Goal: Task Accomplishment & Management: Complete application form

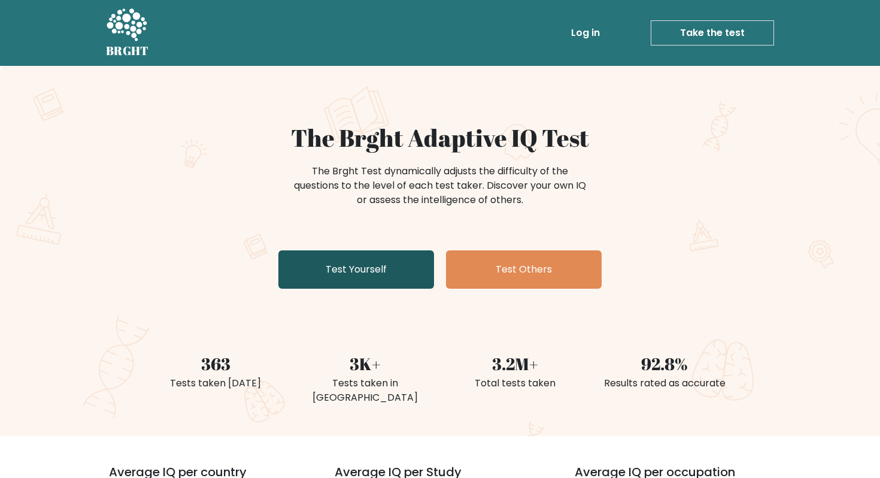
click at [374, 260] on link "Test Yourself" at bounding box center [356, 269] width 156 height 38
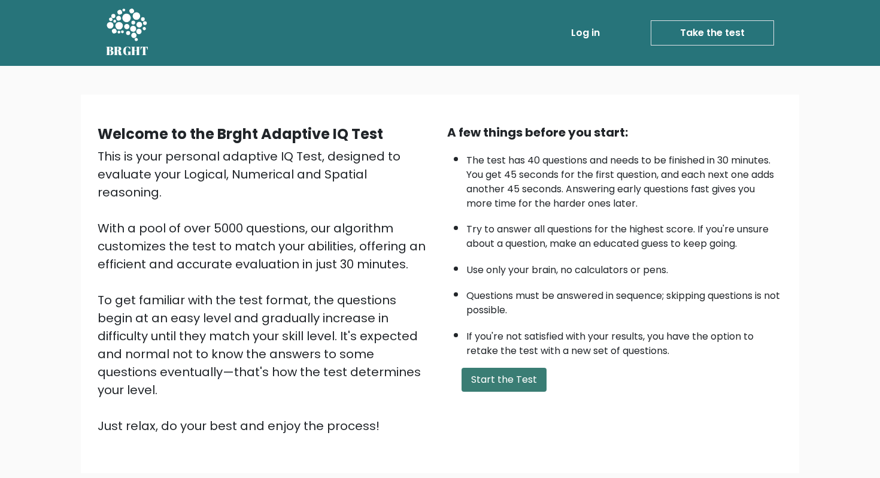
click at [500, 378] on button "Start the Test" at bounding box center [504, 380] width 85 height 24
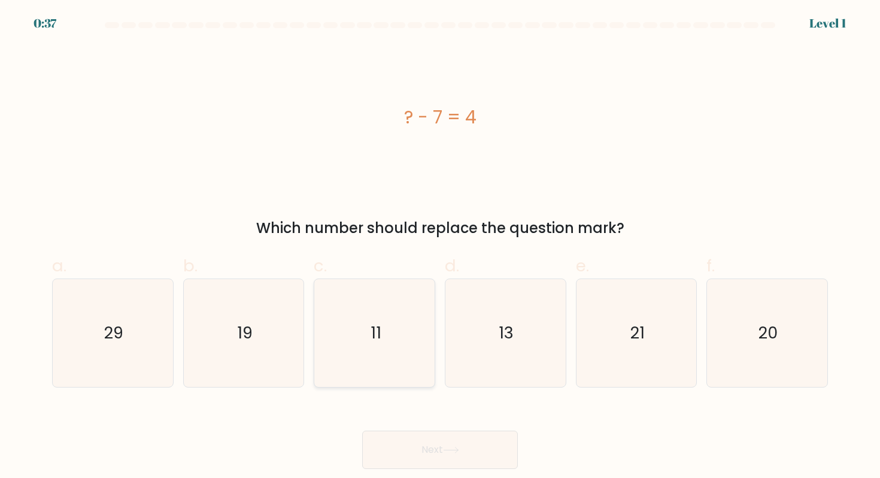
click at [367, 309] on icon "11" at bounding box center [375, 333] width 108 height 108
click at [440, 247] on input "c. 11" at bounding box center [440, 243] width 1 height 8
radio input "true"
click at [406, 424] on div "Next" at bounding box center [440, 435] width 790 height 67
click at [406, 444] on button "Next" at bounding box center [440, 449] width 156 height 38
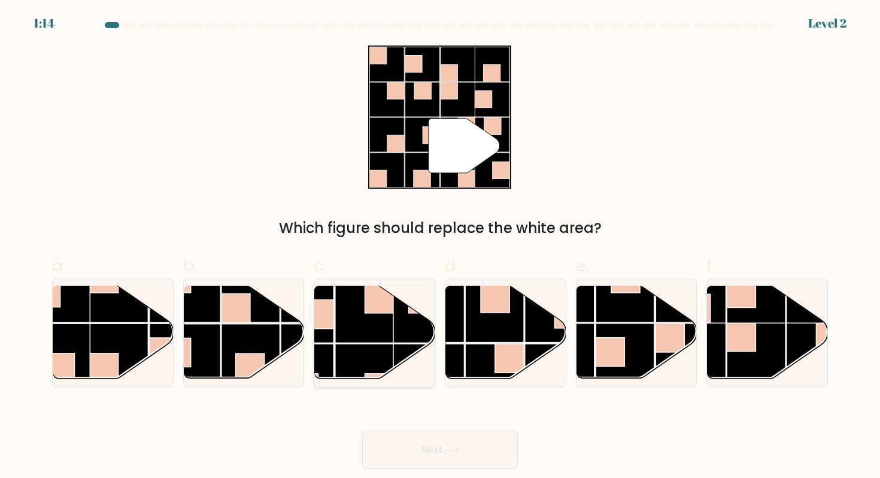
click at [372, 336] on rect at bounding box center [364, 313] width 59 height 59
click at [440, 247] on input "c." at bounding box center [440, 243] width 1 height 8
radio input "true"
click at [432, 446] on button "Next" at bounding box center [440, 449] width 156 height 38
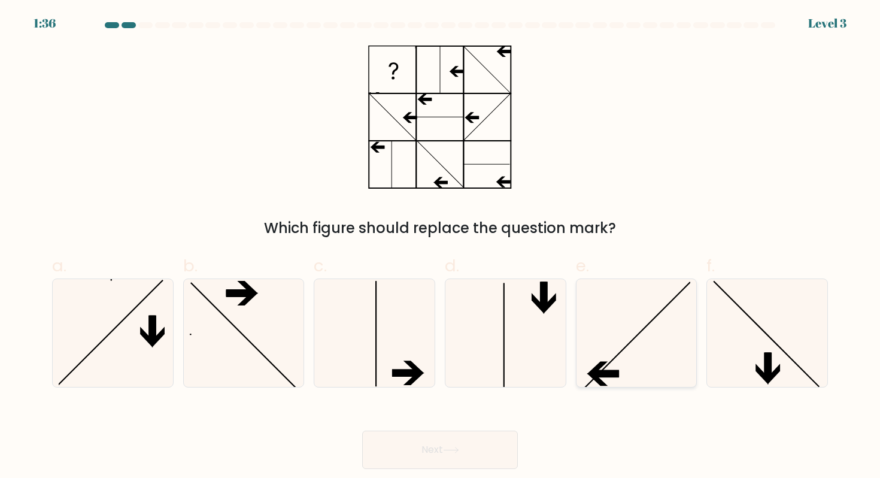
click at [652, 339] on icon at bounding box center [636, 333] width 108 height 108
click at [441, 247] on input "e." at bounding box center [440, 243] width 1 height 8
radio input "true"
click at [485, 451] on button "Next" at bounding box center [440, 449] width 156 height 38
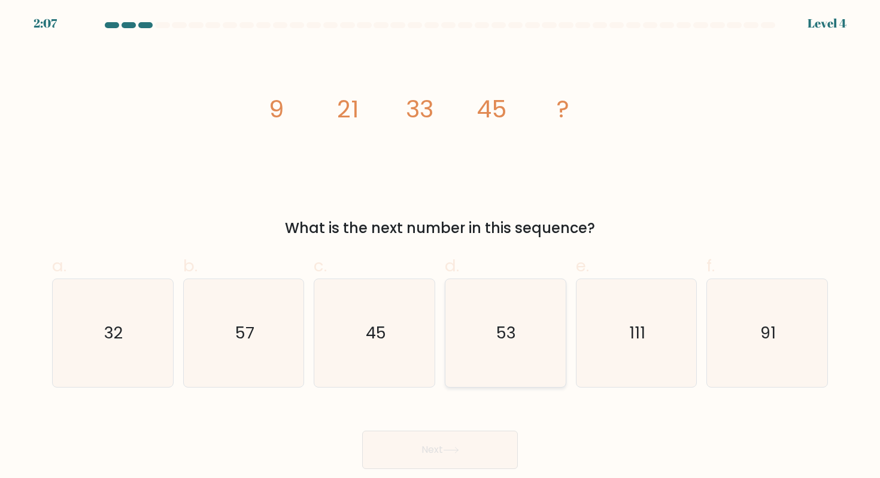
click at [498, 326] on text "53" at bounding box center [507, 332] width 20 height 22
click at [441, 247] on input "d. 53" at bounding box center [440, 243] width 1 height 8
radio input "true"
click at [464, 441] on button "Next" at bounding box center [440, 449] width 156 height 38
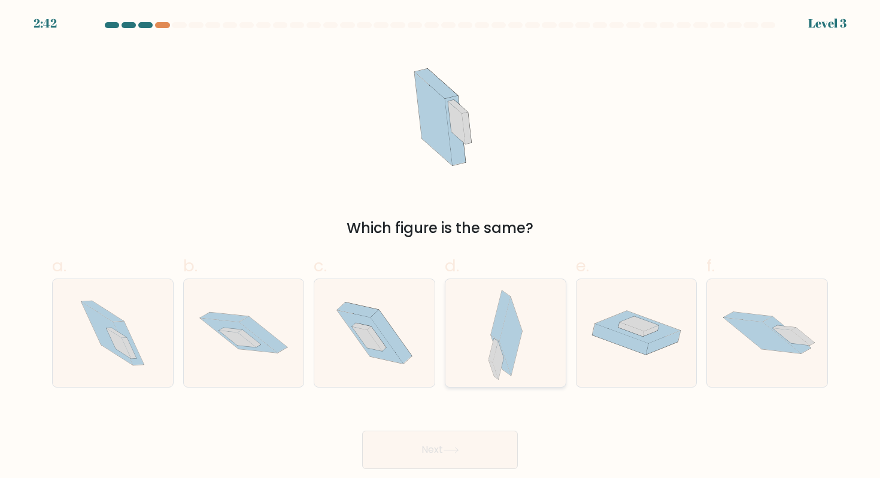
click at [490, 363] on icon at bounding box center [493, 357] width 11 height 38
click at [441, 247] on input "d." at bounding box center [440, 243] width 1 height 8
radio input "true"
click at [458, 442] on button "Next" at bounding box center [440, 449] width 156 height 38
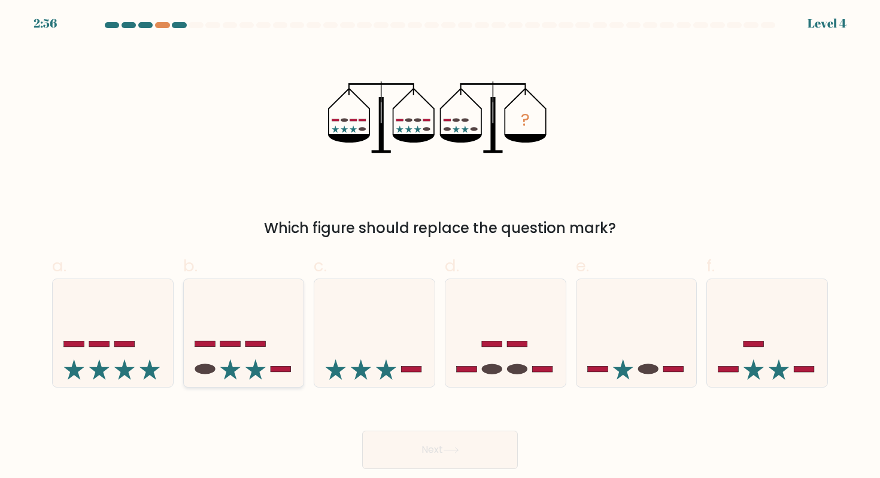
click at [265, 359] on icon at bounding box center [244, 332] width 120 height 99
click at [440, 247] on input "b." at bounding box center [440, 243] width 1 height 8
radio input "true"
click at [449, 453] on icon at bounding box center [451, 450] width 16 height 7
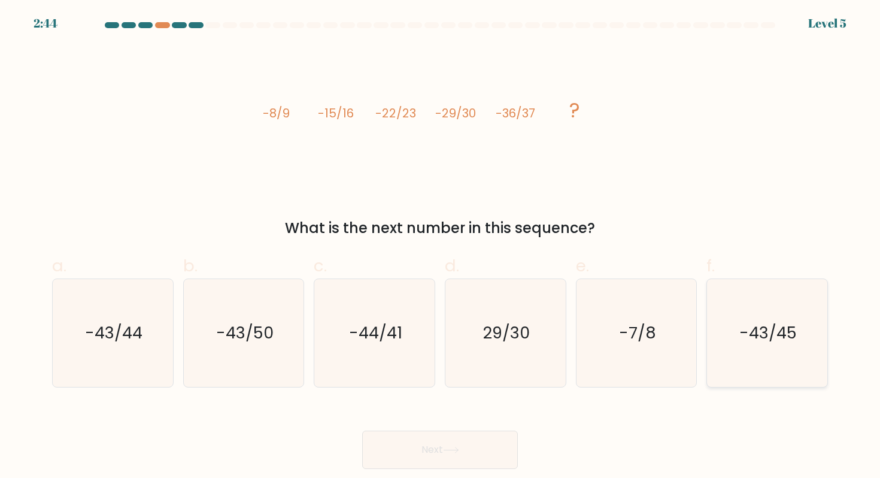
click at [759, 318] on icon "-43/45" at bounding box center [767, 333] width 108 height 108
click at [441, 247] on input "f. -43/45" at bounding box center [440, 243] width 1 height 8
radio input "true"
click at [468, 441] on button "Next" at bounding box center [440, 449] width 156 height 38
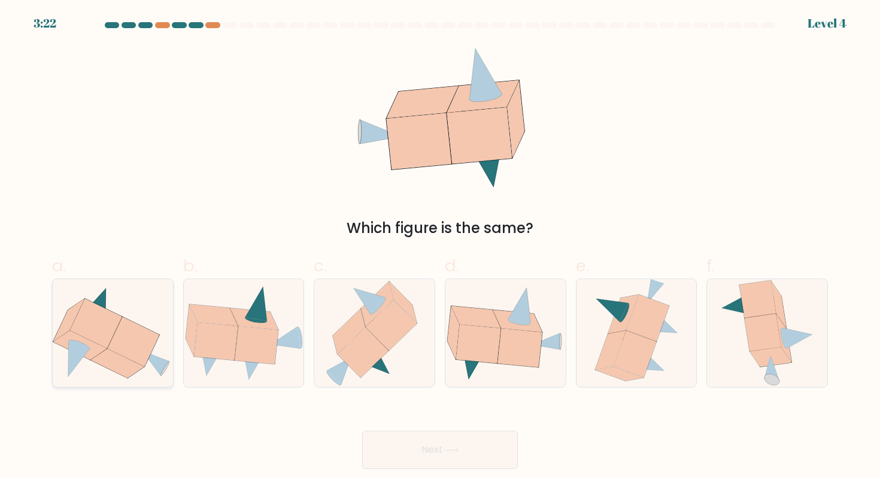
click at [81, 344] on icon at bounding box center [80, 344] width 22 height 10
click at [440, 247] on input "a." at bounding box center [440, 243] width 1 height 8
radio input "true"
click at [445, 444] on button "Next" at bounding box center [440, 449] width 156 height 38
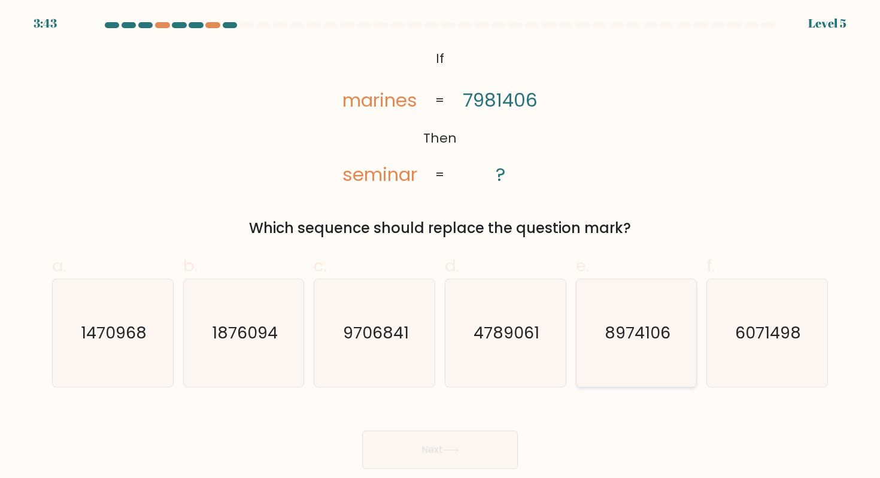
click at [635, 344] on icon "8974106" at bounding box center [636, 333] width 108 height 108
click at [441, 247] on input "e. 8974106" at bounding box center [440, 243] width 1 height 8
radio input "true"
click at [475, 435] on button "Next" at bounding box center [440, 449] width 156 height 38
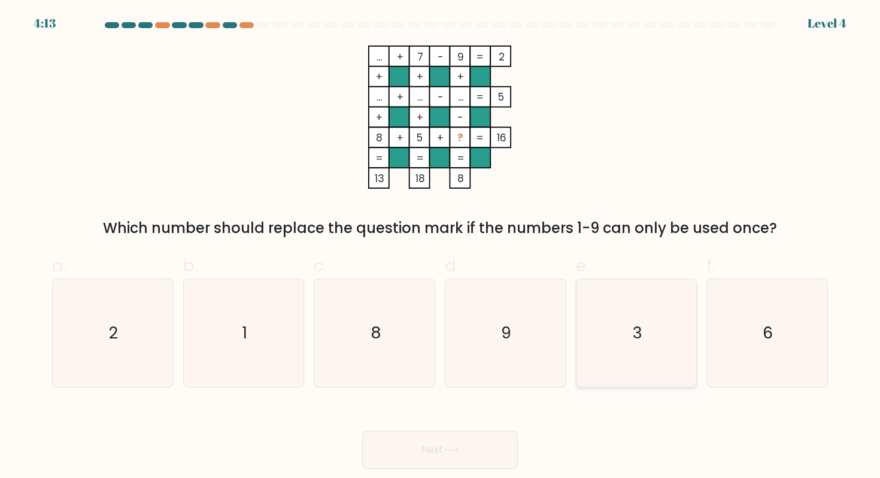
click at [636, 336] on text "3" at bounding box center [638, 332] width 10 height 22
click at [441, 247] on input "e. 3" at bounding box center [440, 243] width 1 height 8
radio input "true"
click at [448, 440] on button "Next" at bounding box center [440, 449] width 156 height 38
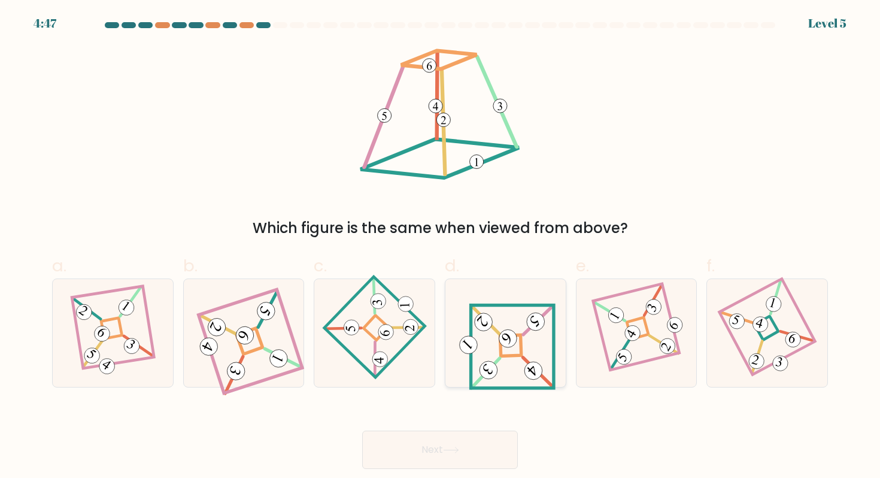
click at [502, 362] on icon at bounding box center [506, 333] width 100 height 86
click at [441, 247] on input "d." at bounding box center [440, 243] width 1 height 8
radio input "true"
click at [466, 448] on button "Next" at bounding box center [440, 449] width 156 height 38
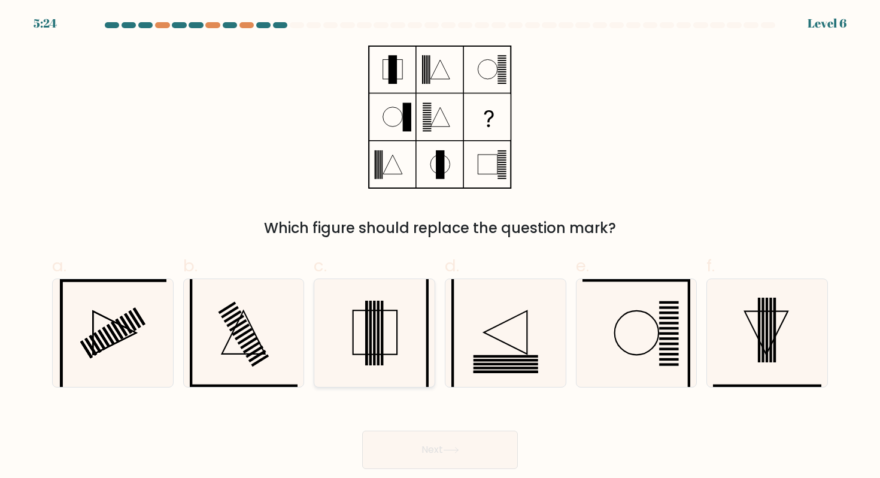
click at [394, 343] on icon at bounding box center [375, 333] width 108 height 108
click at [440, 247] on input "c." at bounding box center [440, 243] width 1 height 8
radio input "true"
click at [433, 462] on button "Next" at bounding box center [440, 449] width 156 height 38
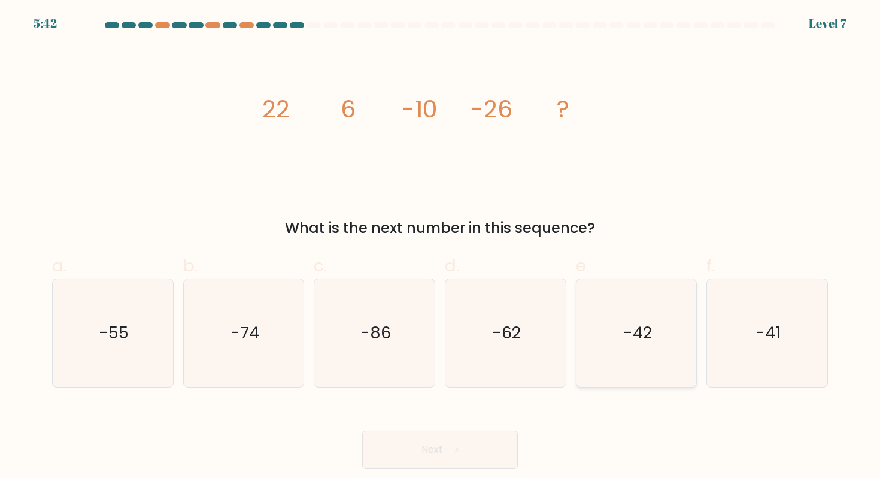
click at [635, 293] on icon "-42" at bounding box center [636, 333] width 108 height 108
click at [441, 247] on input "e. -42" at bounding box center [440, 243] width 1 height 8
radio input "true"
click at [493, 445] on button "Next" at bounding box center [440, 449] width 156 height 38
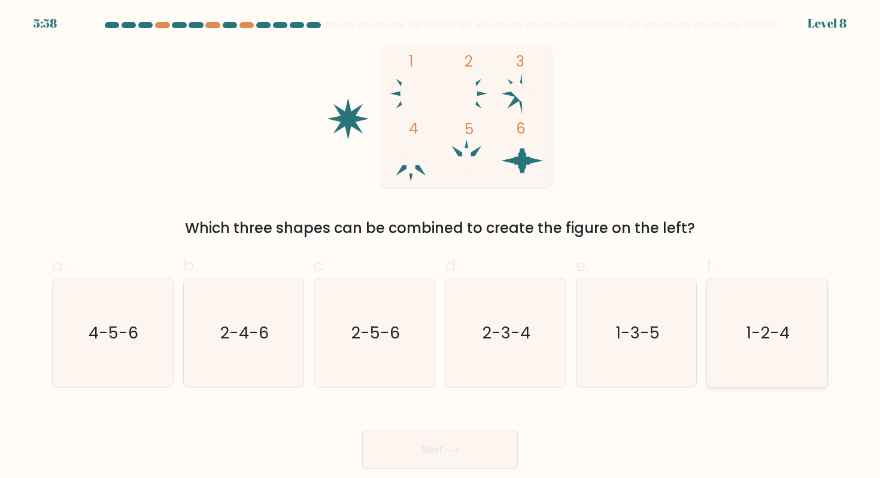
click at [762, 367] on icon "1-2-4" at bounding box center [767, 333] width 108 height 108
click at [441, 247] on input "f. 1-2-4" at bounding box center [440, 243] width 1 height 8
radio input "true"
click at [496, 447] on button "Next" at bounding box center [440, 449] width 156 height 38
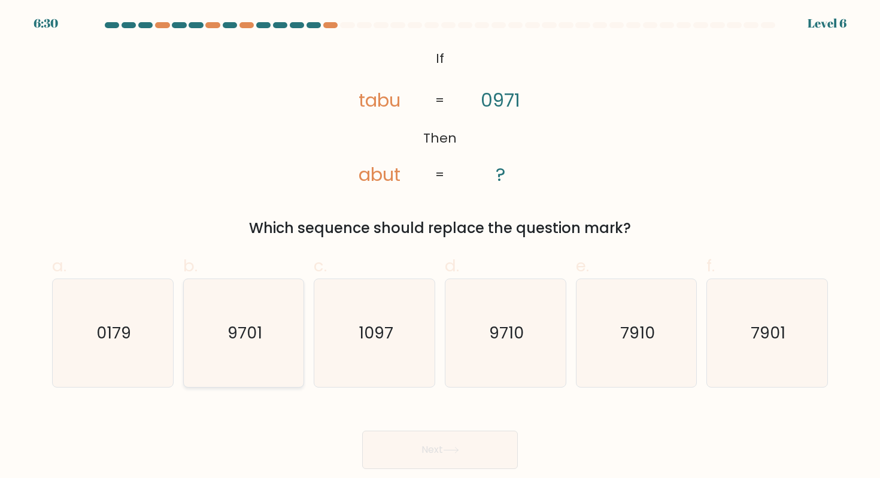
click at [262, 363] on icon "9701" at bounding box center [244, 333] width 108 height 108
click at [440, 247] on input "b. 9701" at bounding box center [440, 243] width 1 height 8
radio input "true"
click at [421, 442] on button "Next" at bounding box center [440, 449] width 156 height 38
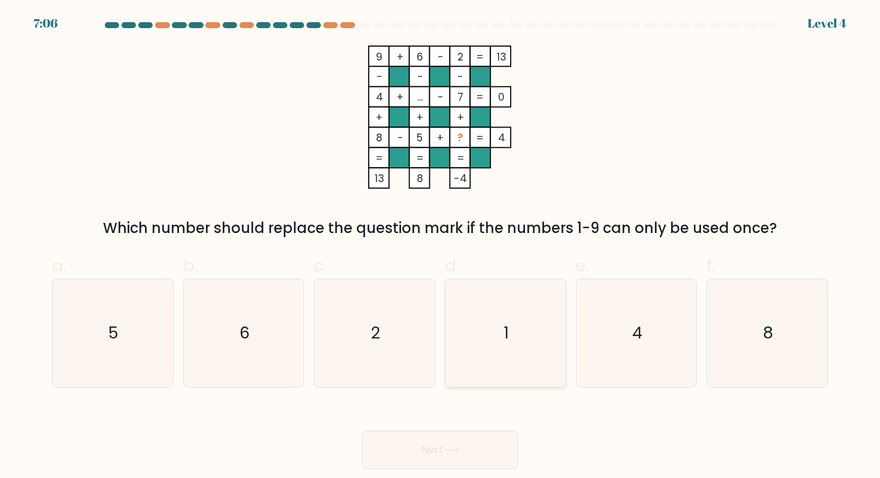
click at [472, 350] on icon "1" at bounding box center [505, 333] width 108 height 108
click at [441, 247] on input "d. 1" at bounding box center [440, 243] width 1 height 8
radio input "true"
click at [444, 423] on div "Next" at bounding box center [440, 435] width 790 height 67
click at [444, 439] on button "Next" at bounding box center [440, 449] width 156 height 38
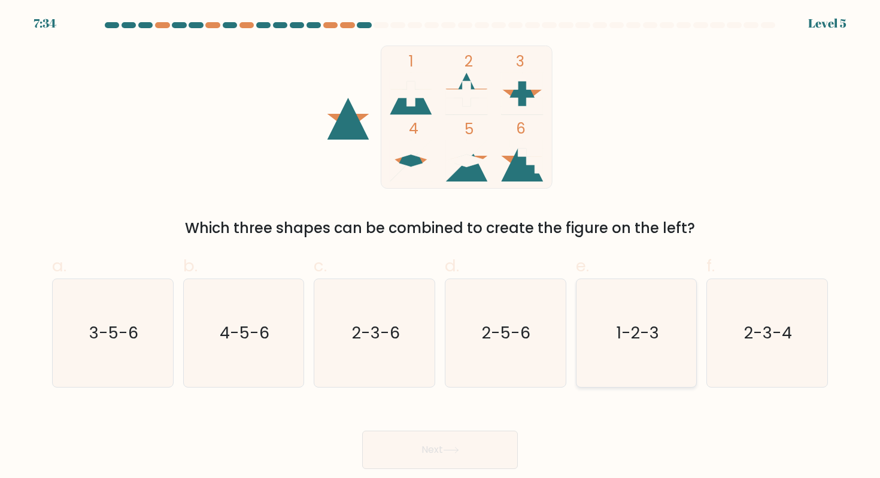
click at [623, 332] on text "1-2-3" at bounding box center [637, 332] width 43 height 22
click at [441, 247] on input "e. 1-2-3" at bounding box center [440, 243] width 1 height 8
radio input "true"
click at [457, 465] on button "Next" at bounding box center [440, 449] width 156 height 38
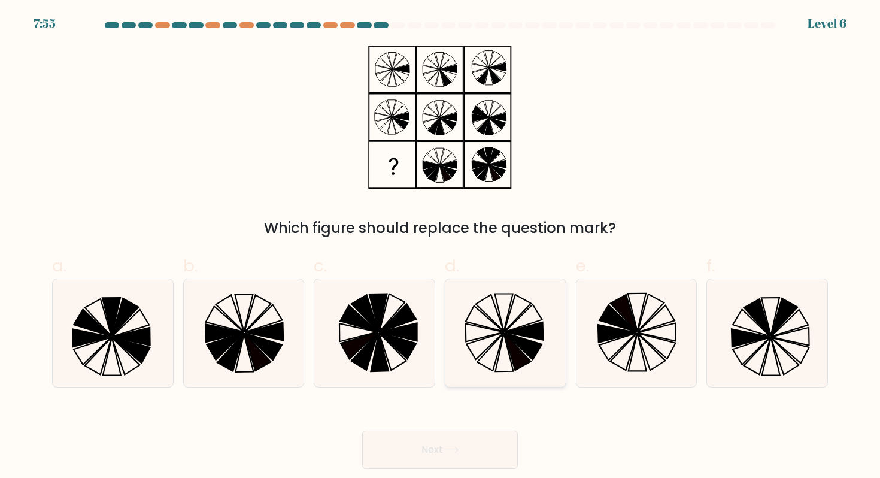
click at [527, 350] on icon at bounding box center [523, 345] width 37 height 27
click at [441, 247] on input "d." at bounding box center [440, 243] width 1 height 8
radio input "true"
click at [482, 444] on button "Next" at bounding box center [440, 449] width 156 height 38
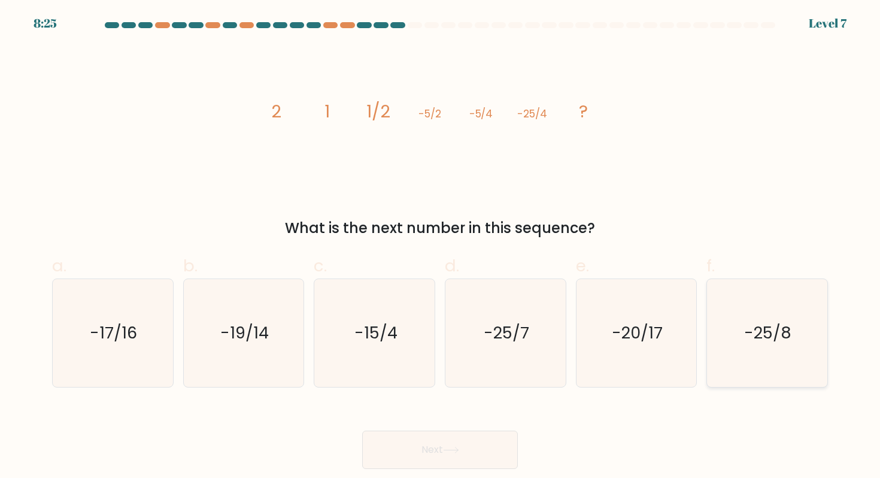
click at [769, 339] on text "-25/8" at bounding box center [768, 332] width 47 height 22
click at [441, 247] on input "f. -25/8" at bounding box center [440, 243] width 1 height 8
radio input "true"
click at [501, 461] on button "Next" at bounding box center [440, 449] width 156 height 38
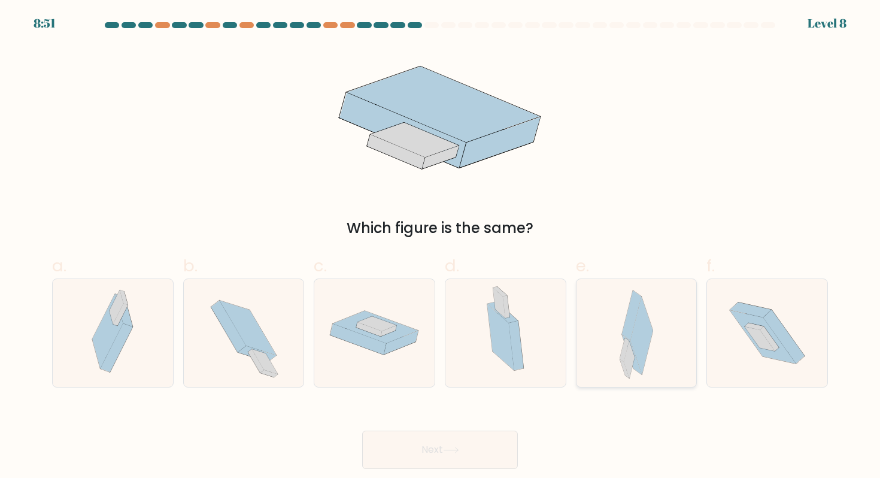
click at [627, 368] on icon at bounding box center [629, 360] width 11 height 38
click at [441, 247] on input "e." at bounding box center [440, 243] width 1 height 8
radio input "true"
click at [470, 453] on button "Next" at bounding box center [440, 449] width 156 height 38
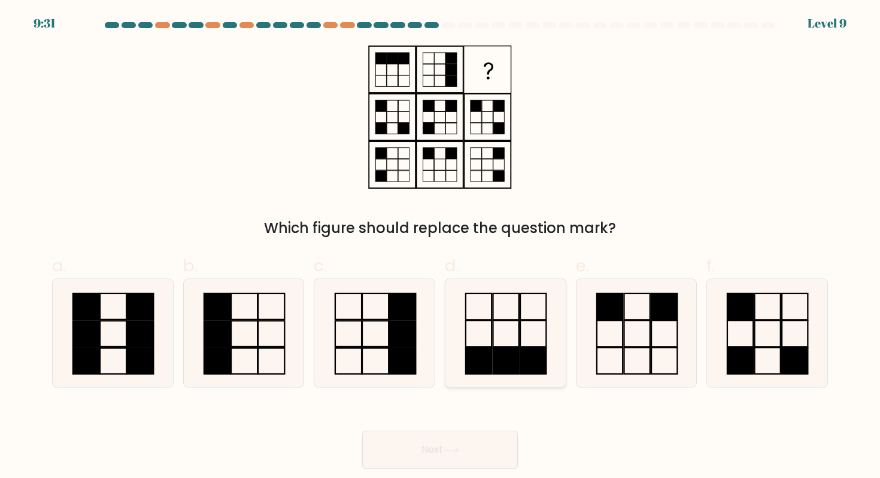
click at [532, 329] on icon at bounding box center [505, 333] width 108 height 108
click at [441, 247] on input "d." at bounding box center [440, 243] width 1 height 8
radio input "true"
click at [472, 447] on button "Next" at bounding box center [440, 449] width 156 height 38
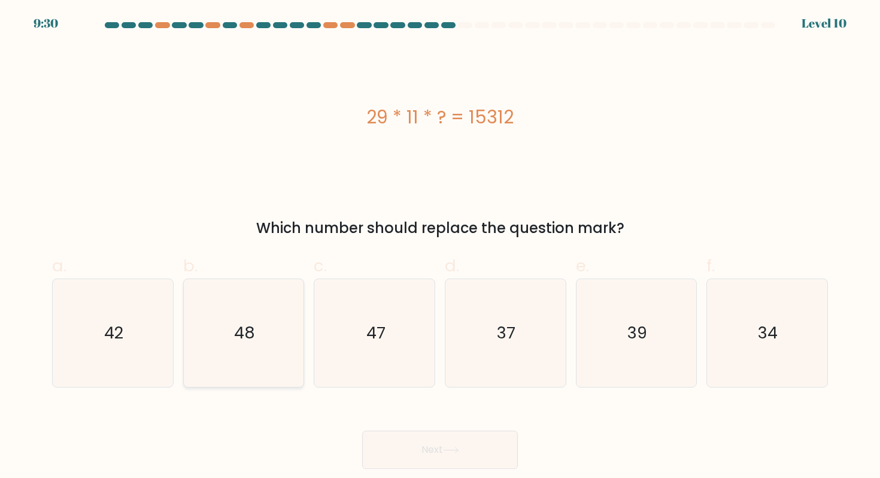
click at [274, 344] on icon "48" at bounding box center [244, 333] width 108 height 108
click at [440, 247] on input "b. 48" at bounding box center [440, 243] width 1 height 8
radio input "true"
click at [414, 454] on button "Next" at bounding box center [440, 449] width 156 height 38
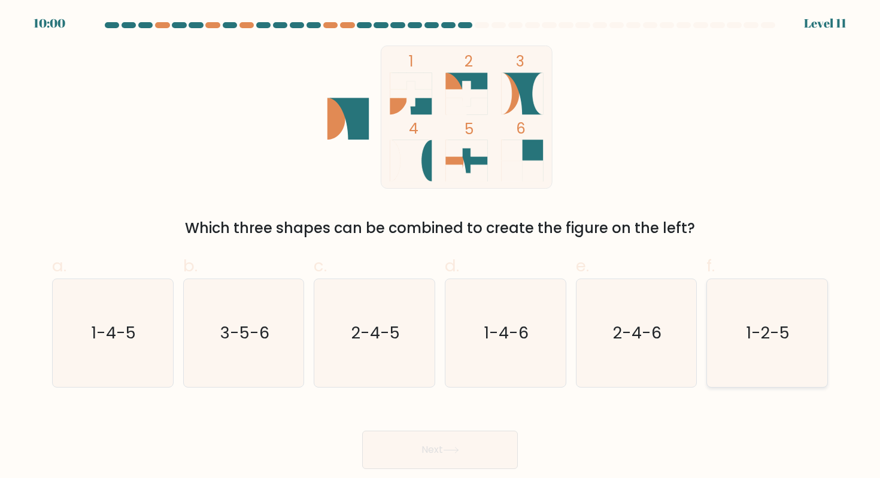
click at [748, 351] on icon "1-2-5" at bounding box center [767, 333] width 108 height 108
click at [441, 247] on input "f. 1-2-5" at bounding box center [440, 243] width 1 height 8
radio input "true"
click at [473, 442] on button "Next" at bounding box center [440, 449] width 156 height 38
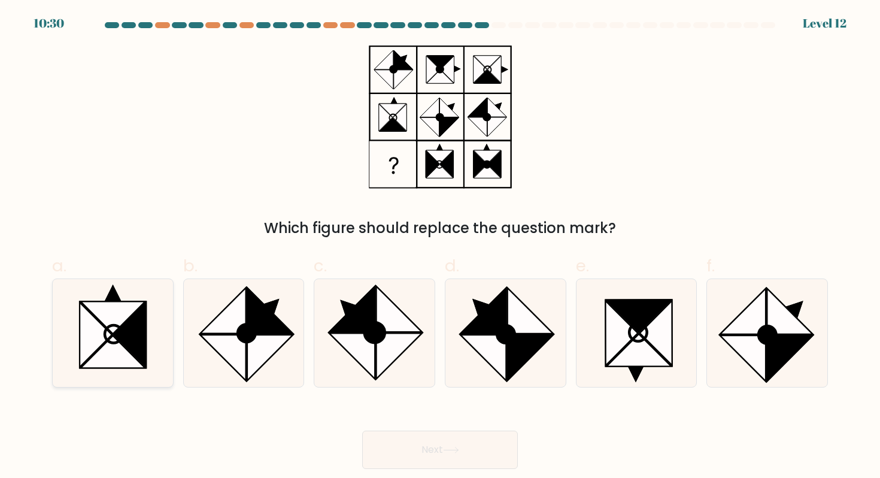
click at [112, 350] on icon at bounding box center [113, 351] width 65 height 32
click at [440, 247] on input "a." at bounding box center [440, 243] width 1 height 8
radio input "true"
click at [395, 456] on button "Next" at bounding box center [440, 449] width 156 height 38
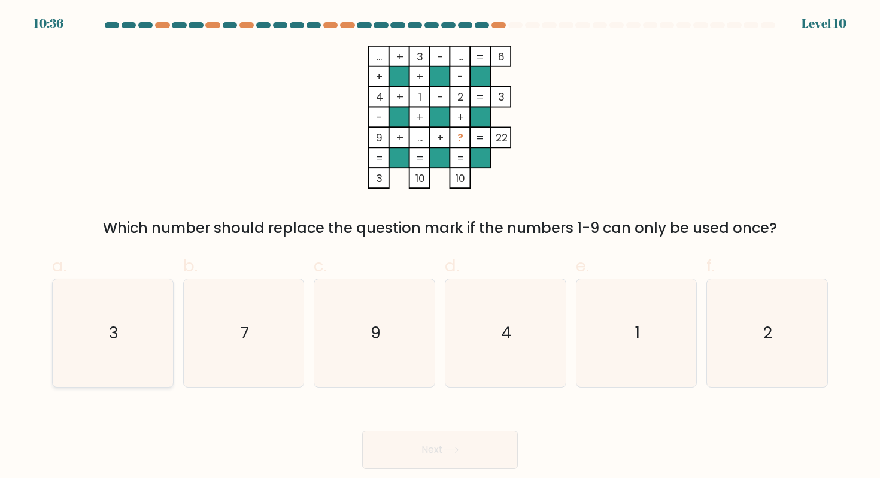
click at [162, 353] on icon "3" at bounding box center [113, 333] width 108 height 108
click at [440, 247] on input "a. 3" at bounding box center [440, 243] width 1 height 8
radio input "true"
click at [411, 459] on button "Next" at bounding box center [440, 449] width 156 height 38
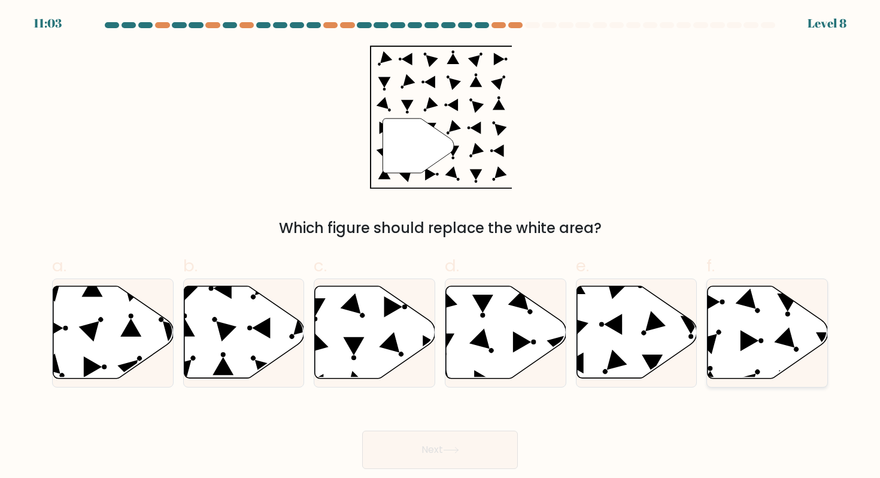
click at [729, 321] on icon at bounding box center [768, 332] width 120 height 92
click at [441, 247] on input "f." at bounding box center [440, 243] width 1 height 8
radio input "true"
click at [496, 440] on button "Next" at bounding box center [440, 449] width 156 height 38
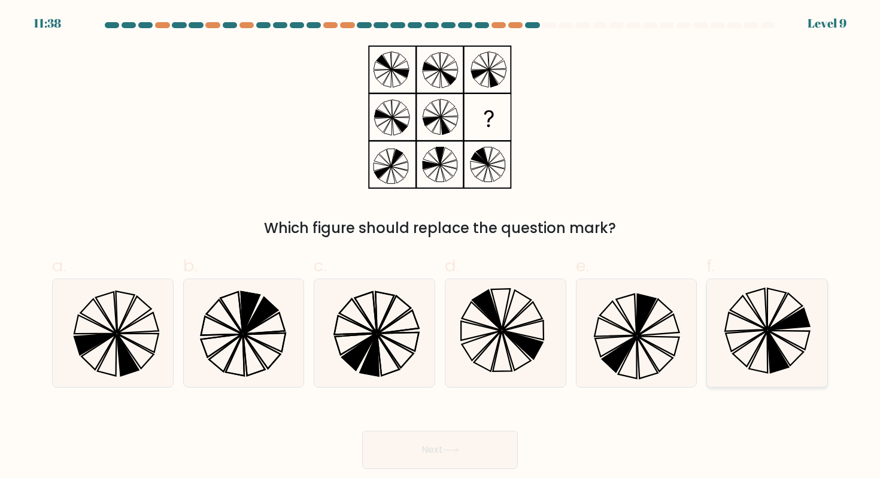
click at [795, 350] on icon at bounding box center [767, 333] width 108 height 108
click at [441, 247] on input "f." at bounding box center [440, 243] width 1 height 8
radio input "true"
click at [491, 428] on div "Next" at bounding box center [440, 435] width 790 height 67
click at [490, 439] on button "Next" at bounding box center [440, 449] width 156 height 38
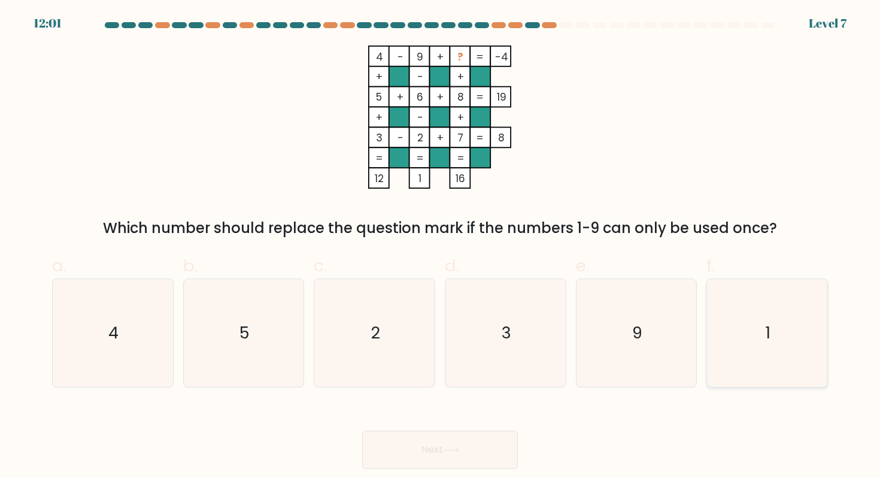
click at [748, 336] on icon "1" at bounding box center [767, 333] width 108 height 108
click at [441, 247] on input "f. 1" at bounding box center [440, 243] width 1 height 8
radio input "true"
click at [494, 456] on button "Next" at bounding box center [440, 449] width 156 height 38
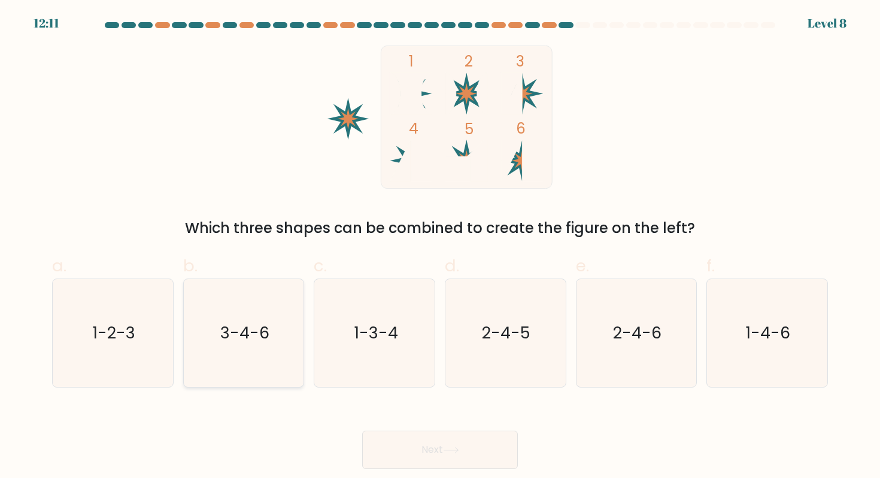
click at [238, 321] on text "3-4-6" at bounding box center [244, 332] width 49 height 22
click at [440, 247] on input "b. 3-4-6" at bounding box center [440, 243] width 1 height 8
radio input "true"
click at [427, 442] on button "Next" at bounding box center [440, 449] width 156 height 38
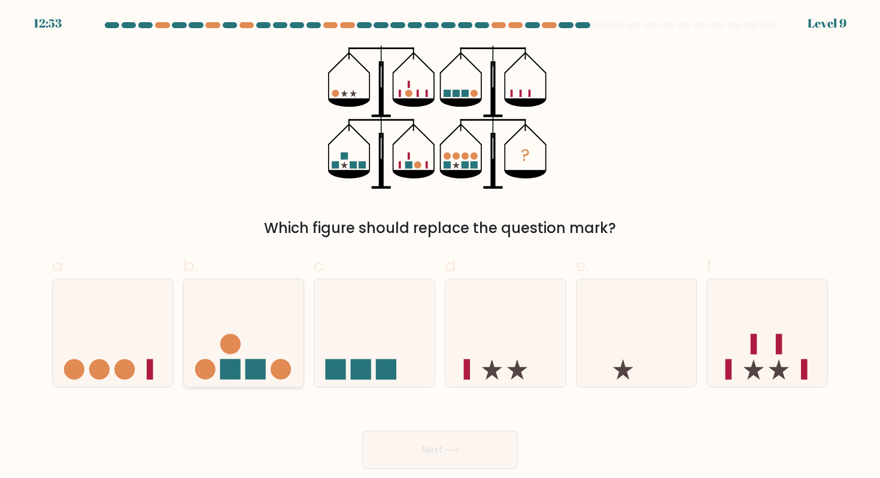
click at [230, 368] on rect at bounding box center [230, 369] width 20 height 20
click at [440, 247] on input "b." at bounding box center [440, 243] width 1 height 8
radio input "true"
click at [427, 448] on button "Next" at bounding box center [440, 449] width 156 height 38
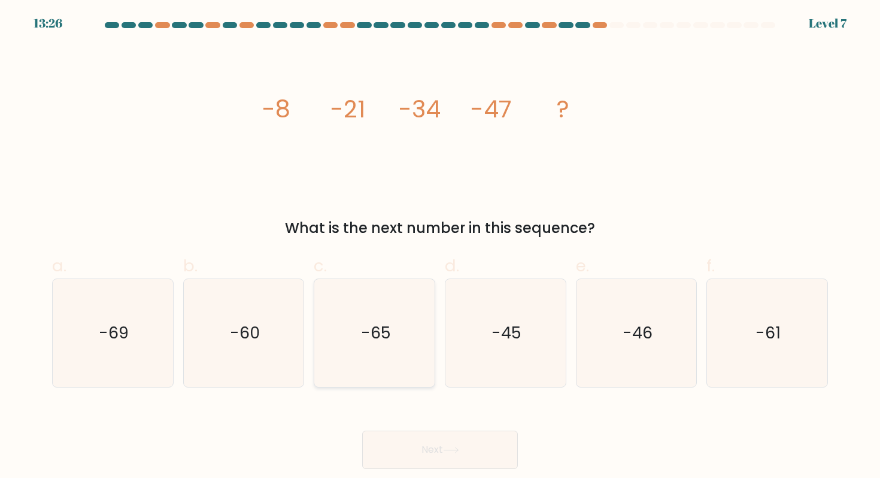
click at [405, 343] on icon "-65" at bounding box center [375, 333] width 108 height 108
click at [440, 247] on input "c. -65" at bounding box center [440, 243] width 1 height 8
radio input "true"
click at [453, 456] on button "Next" at bounding box center [440, 449] width 156 height 38
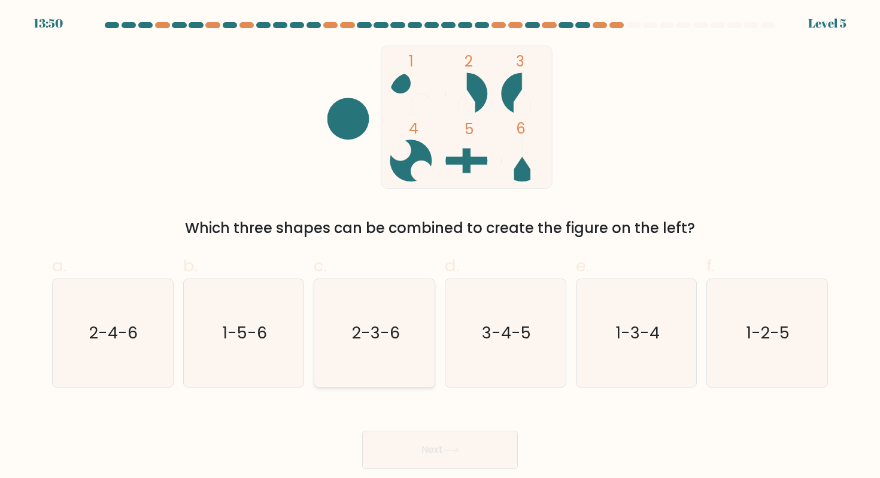
click at [401, 350] on icon "2-3-6" at bounding box center [375, 333] width 108 height 108
click at [440, 247] on input "c. 2-3-6" at bounding box center [440, 243] width 1 height 8
radio input "true"
click at [428, 449] on button "Next" at bounding box center [440, 449] width 156 height 38
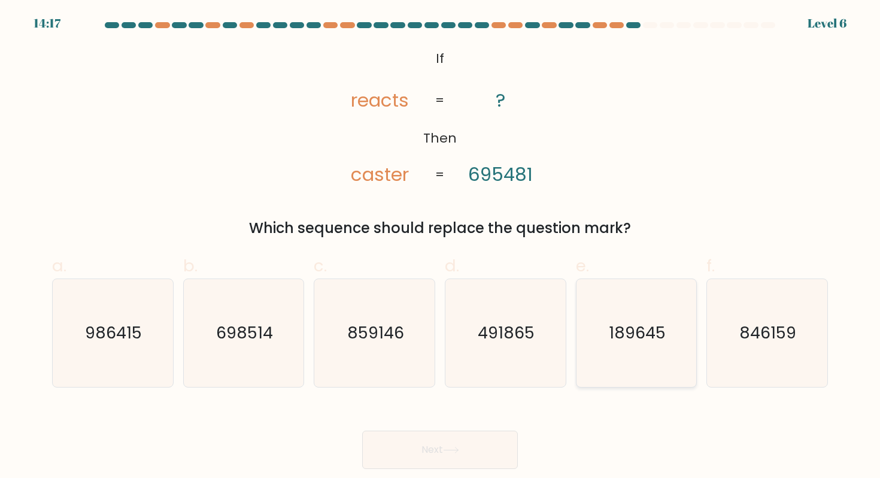
click at [623, 344] on icon "189645" at bounding box center [636, 333] width 108 height 108
click at [441, 247] on input "e. 189645" at bounding box center [440, 243] width 1 height 8
radio input "true"
click at [475, 442] on button "Next" at bounding box center [440, 449] width 156 height 38
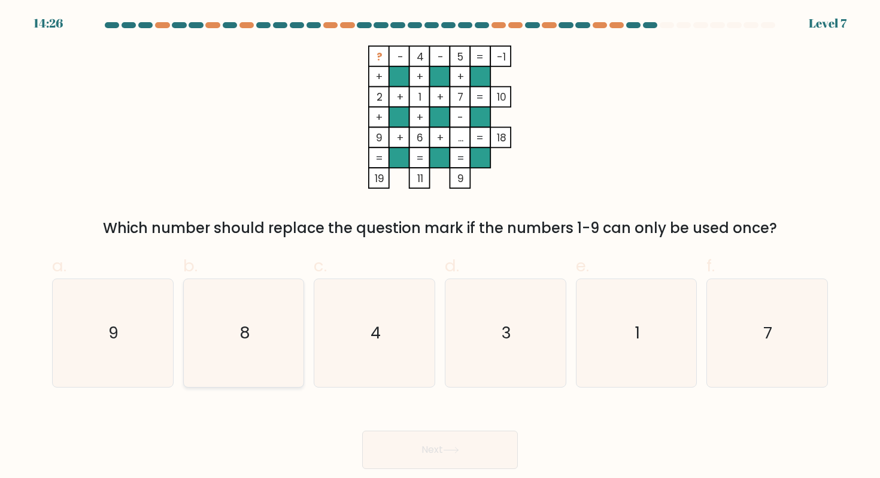
click at [277, 356] on icon "8" at bounding box center [244, 333] width 108 height 108
click at [440, 247] on input "b. 8" at bounding box center [440, 243] width 1 height 8
radio input "true"
click at [459, 447] on icon at bounding box center [451, 450] width 16 height 7
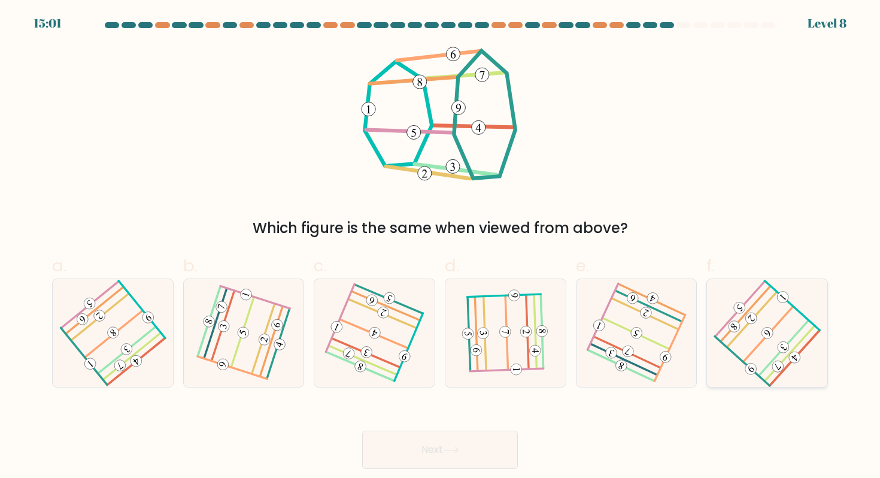
click at [749, 337] on icon at bounding box center [767, 333] width 86 height 86
click at [441, 247] on input "f." at bounding box center [440, 243] width 1 height 8
radio input "true"
click at [499, 450] on button "Next" at bounding box center [440, 449] width 156 height 38
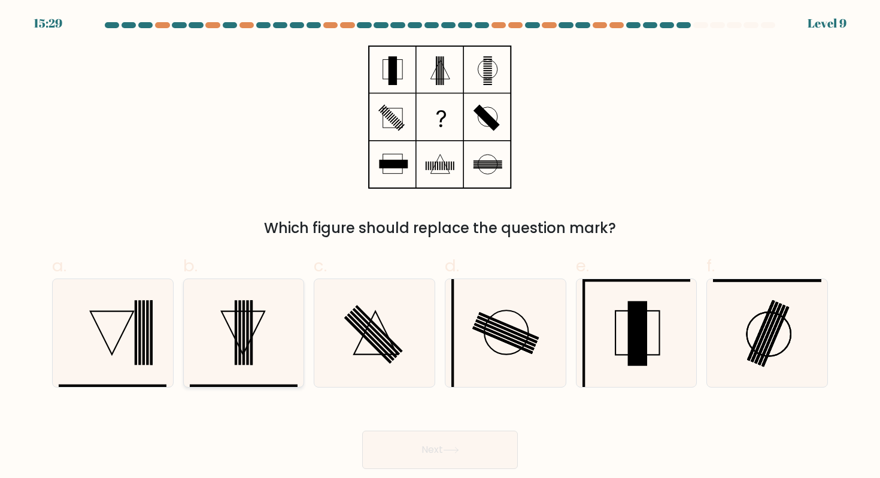
click at [259, 351] on icon at bounding box center [244, 333] width 108 height 108
click at [440, 247] on input "b." at bounding box center [440, 243] width 1 height 8
radio input "true"
click at [419, 447] on button "Next" at bounding box center [440, 449] width 156 height 38
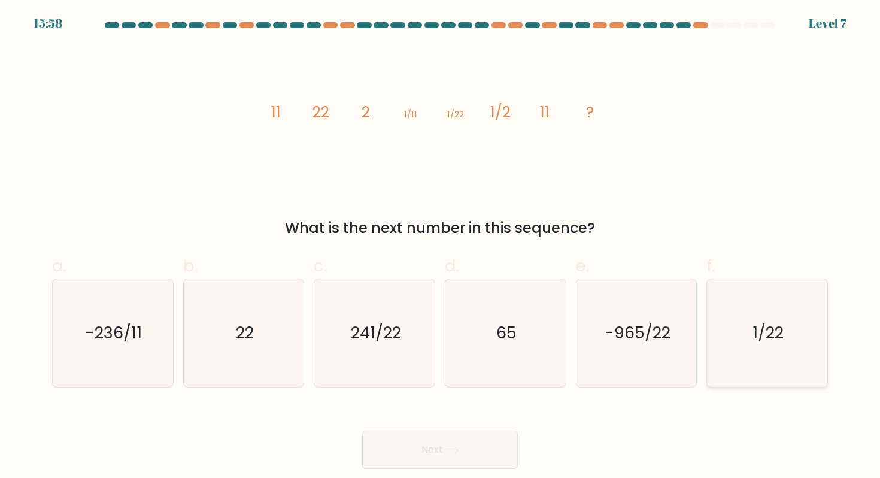
click at [752, 354] on icon "1/22" at bounding box center [767, 333] width 108 height 108
click at [441, 247] on input "f. 1/22" at bounding box center [440, 243] width 1 height 8
radio input "true"
click at [480, 425] on div "Next" at bounding box center [440, 435] width 790 height 67
click at [480, 436] on button "Next" at bounding box center [440, 449] width 156 height 38
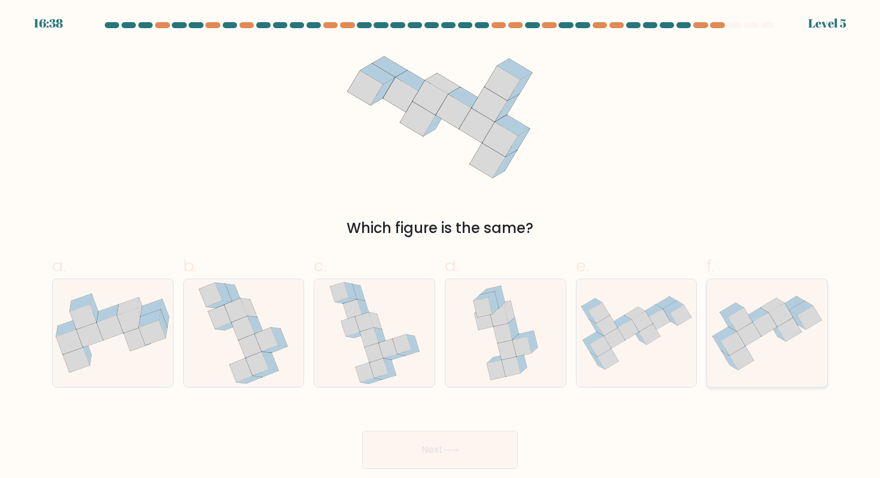
click at [752, 365] on icon at bounding box center [767, 333] width 120 height 89
click at [441, 247] on input "f." at bounding box center [440, 243] width 1 height 8
radio input "true"
click at [503, 449] on button "Next" at bounding box center [440, 449] width 156 height 38
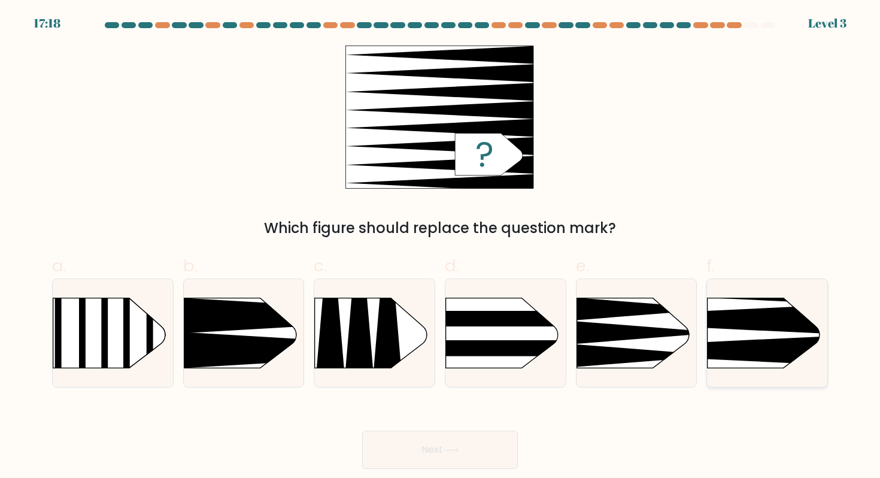
click at [730, 376] on div at bounding box center [767, 332] width 122 height 109
click at [441, 247] on input "f." at bounding box center [440, 243] width 1 height 8
radio input "true"
click at [478, 459] on button "Next" at bounding box center [440, 449] width 156 height 38
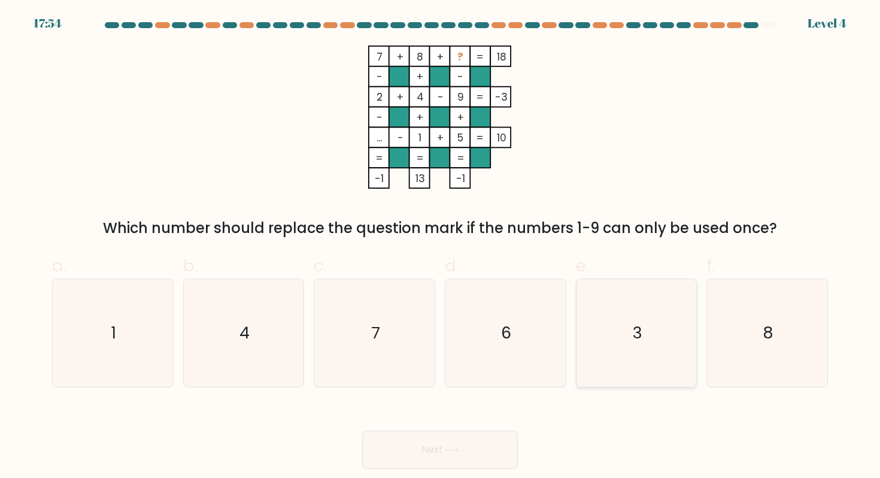
click at [653, 333] on icon "3" at bounding box center [636, 333] width 108 height 108
click at [441, 247] on input "e. 3" at bounding box center [440, 243] width 1 height 8
radio input "true"
click at [470, 441] on button "Next" at bounding box center [440, 449] width 156 height 38
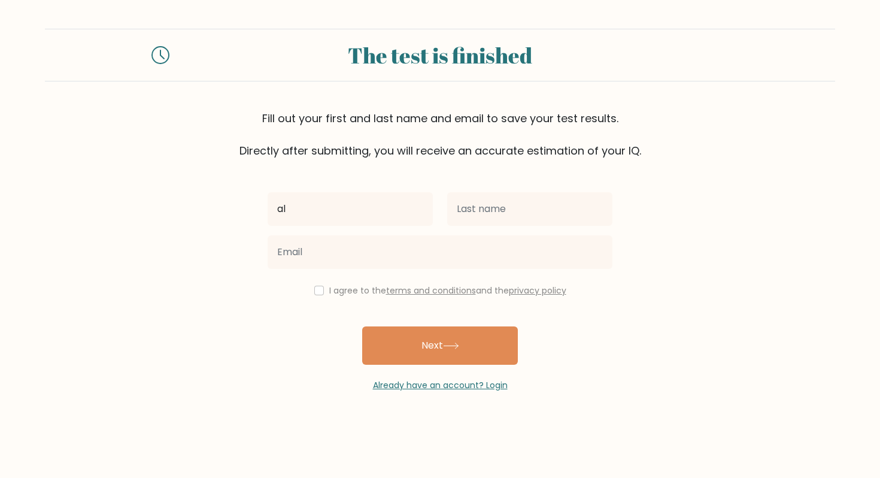
type input "Alžbeta"
click at [463, 231] on div at bounding box center [439, 251] width 359 height 43
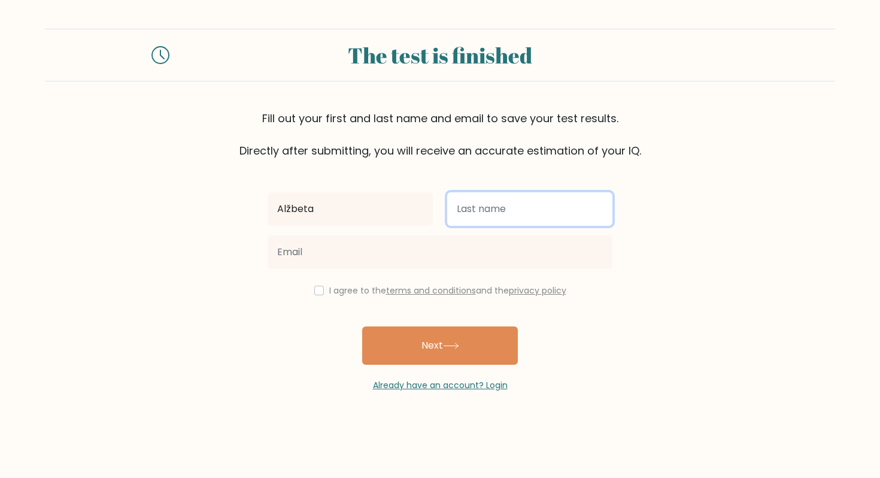
click at [475, 210] on input "text" at bounding box center [529, 209] width 165 height 34
type input "Kapraľová"
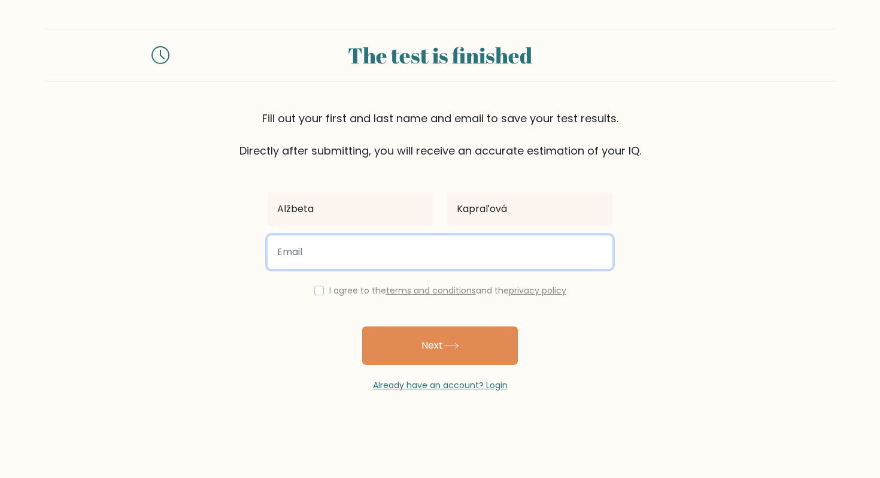
click at [499, 251] on input "email" at bounding box center [440, 252] width 345 height 34
type input "kapralova.alzbeta@gmail.com"
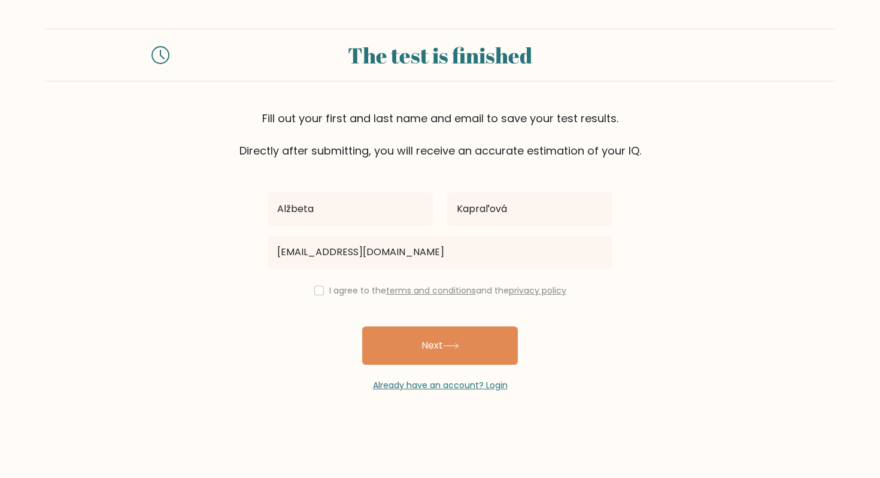
click at [321, 290] on div "I agree to the terms and conditions and the privacy policy" at bounding box center [439, 290] width 359 height 14
click at [317, 293] on input "checkbox" at bounding box center [319, 291] width 10 height 10
checkbox input "true"
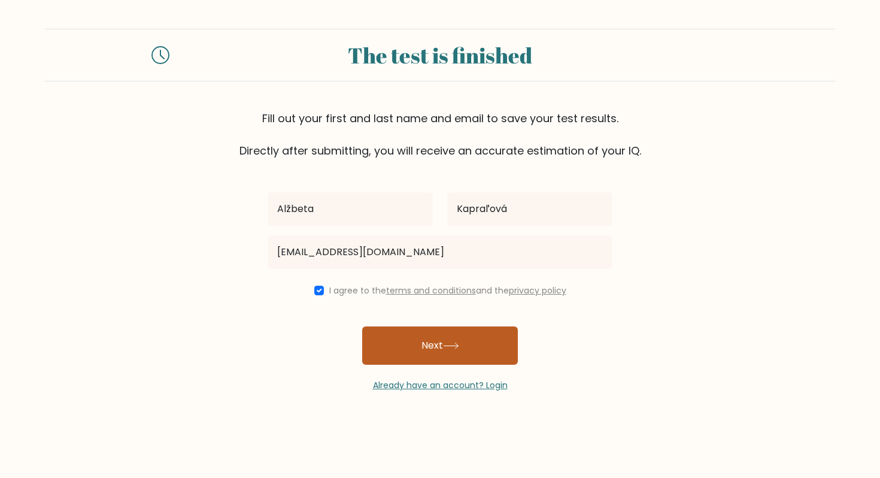
click at [386, 328] on button "Next" at bounding box center [440, 345] width 156 height 38
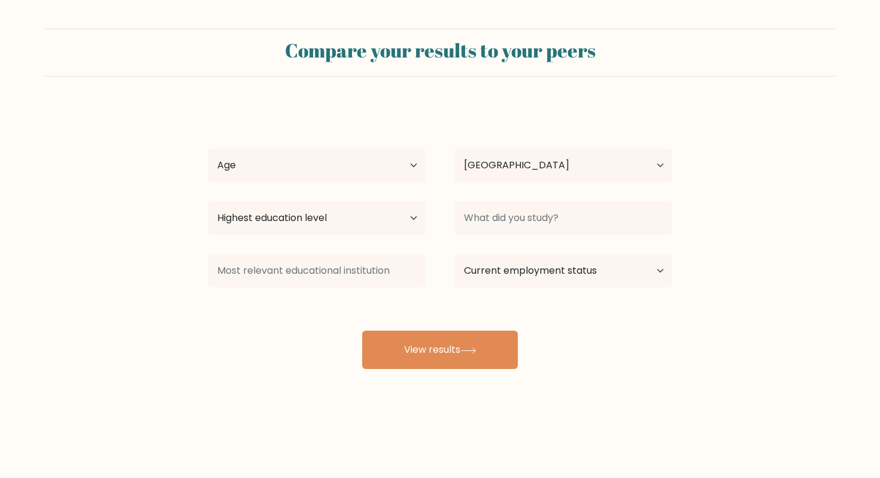
select select "SK"
click at [355, 174] on select "Age Under [DEMOGRAPHIC_DATA] [DEMOGRAPHIC_DATA] [DEMOGRAPHIC_DATA] [DEMOGRAPHIC…" at bounding box center [317, 165] width 218 height 34
click at [403, 317] on div "[PERSON_NAME] Age Under [DEMOGRAPHIC_DATA] [DEMOGRAPHIC_DATA] [DEMOGRAPHIC_DATA…" at bounding box center [440, 236] width 479 height 263
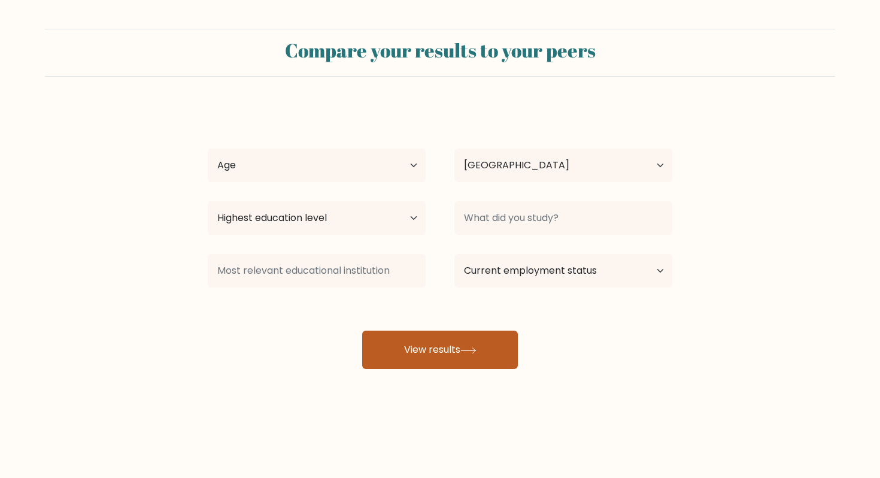
click at [405, 350] on button "View results" at bounding box center [440, 349] width 156 height 38
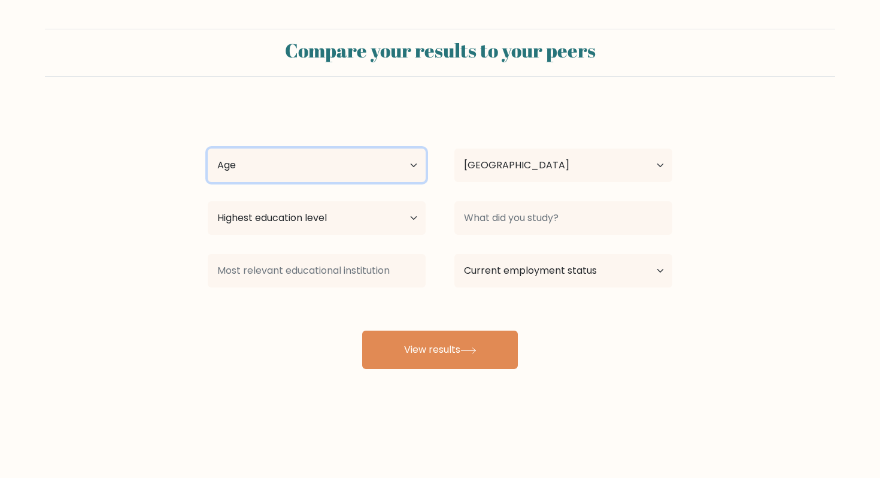
click at [316, 151] on select "Age Under [DEMOGRAPHIC_DATA] [DEMOGRAPHIC_DATA] [DEMOGRAPHIC_DATA] [DEMOGRAPHIC…" at bounding box center [317, 165] width 218 height 34
select select "25_34"
click at [208, 148] on select "Age Under [DEMOGRAPHIC_DATA] [DEMOGRAPHIC_DATA] [DEMOGRAPHIC_DATA] [DEMOGRAPHIC…" at bounding box center [317, 165] width 218 height 34
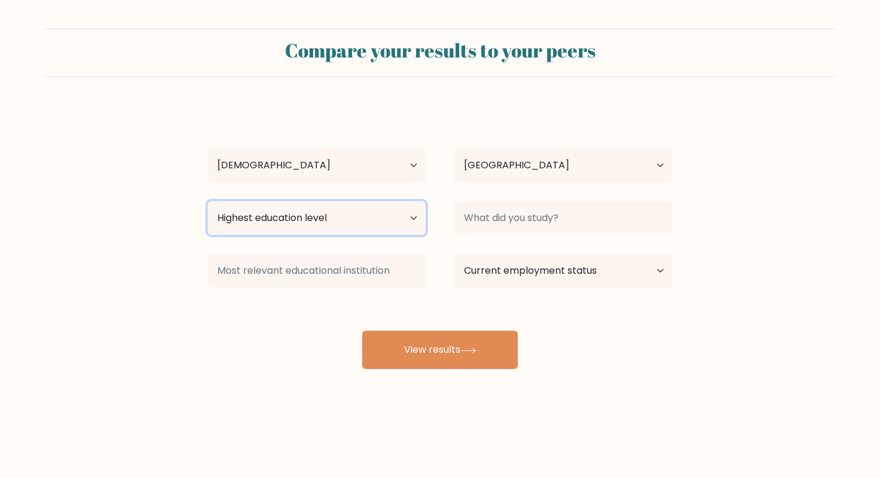
click at [365, 221] on select "Highest education level No schooling Primary Lower Secondary Upper Secondary Oc…" at bounding box center [317, 218] width 218 height 34
select select "bachelors_degree"
click at [208, 201] on select "Highest education level No schooling Primary Lower Secondary Upper Secondary Oc…" at bounding box center [317, 218] width 218 height 34
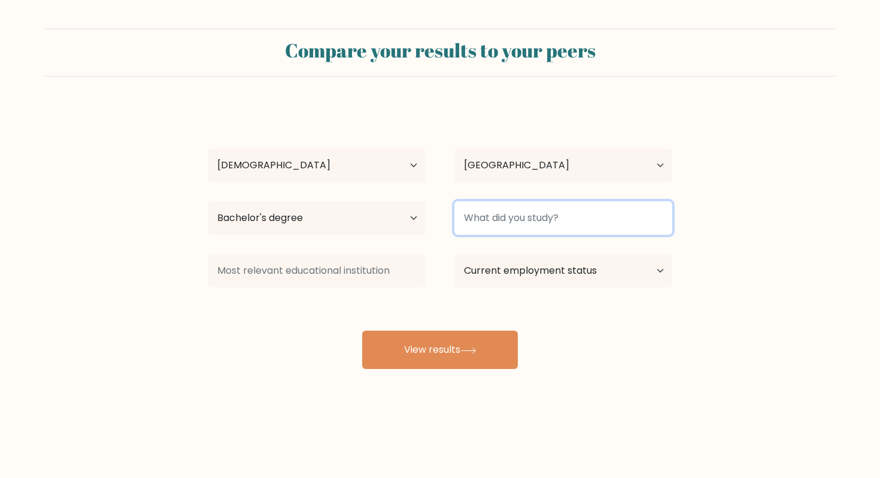
click at [522, 212] on input at bounding box center [563, 218] width 218 height 34
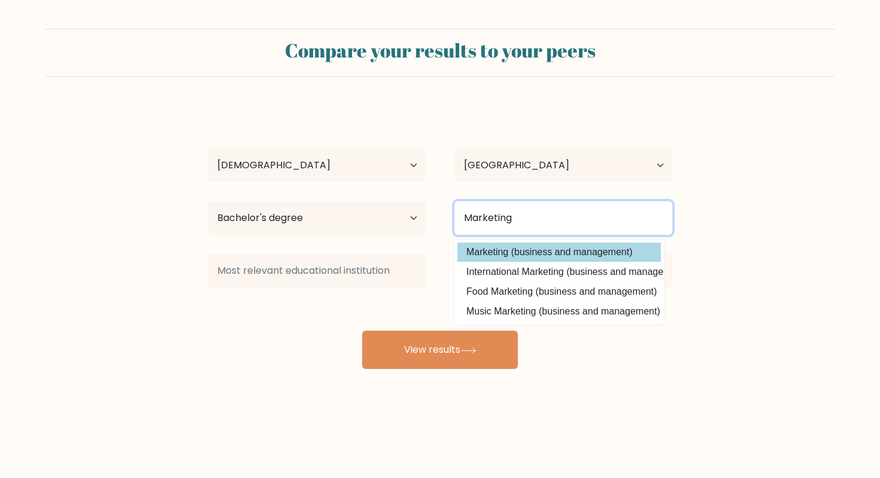
type input "Marketing"
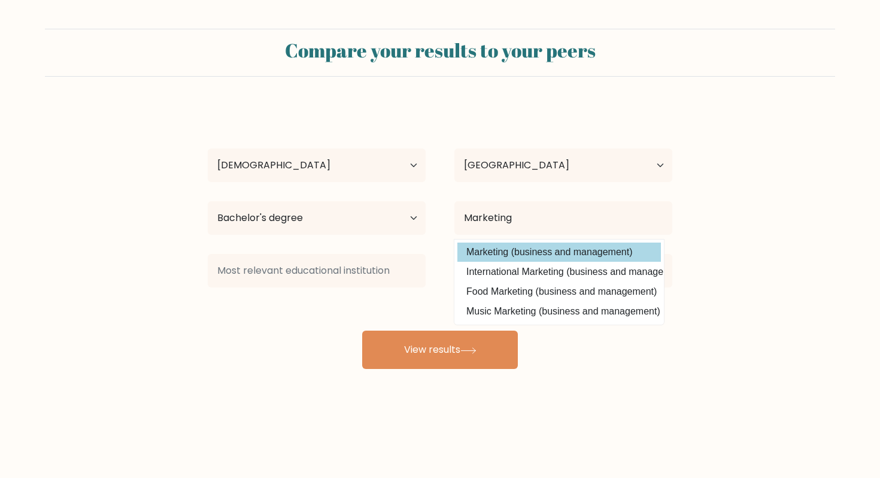
click at [531, 248] on option "Marketing (business and management)" at bounding box center [559, 251] width 204 height 19
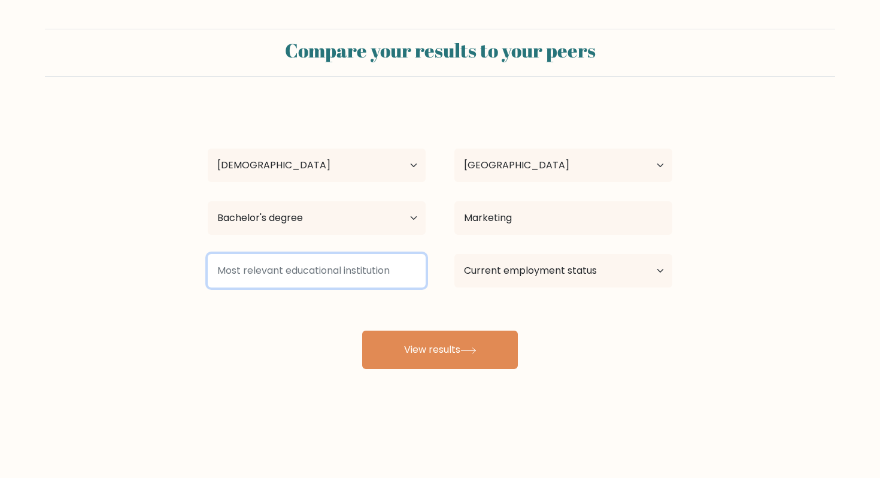
click at [386, 275] on input at bounding box center [317, 271] width 218 height 34
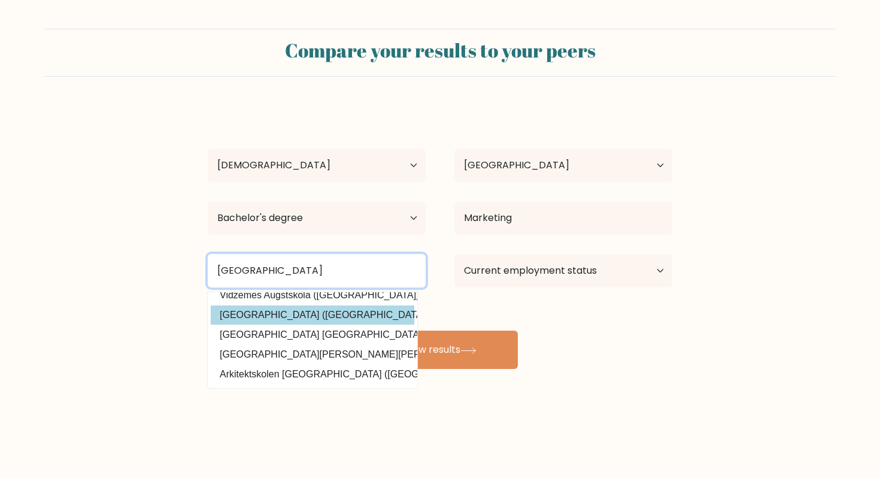
scroll to position [54, 0]
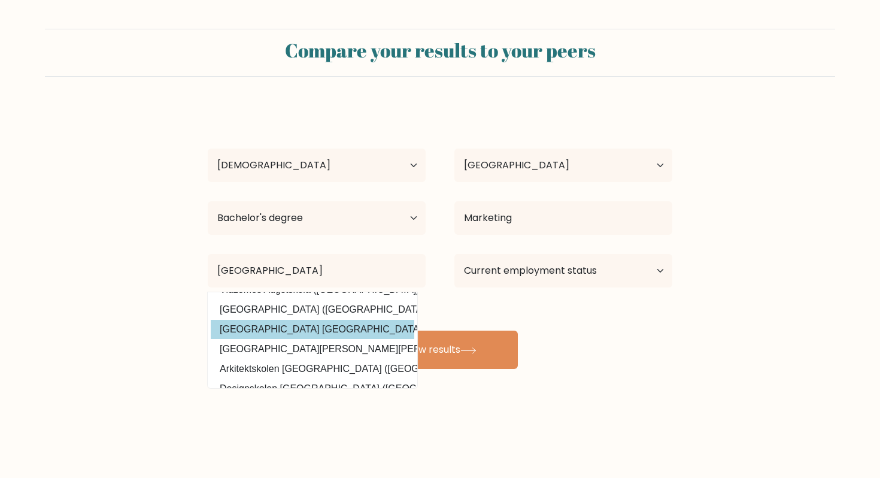
click at [307, 323] on option "Europa-Universität Viadrina Frankfurt (Oder) (Germany)" at bounding box center [313, 329] width 204 height 19
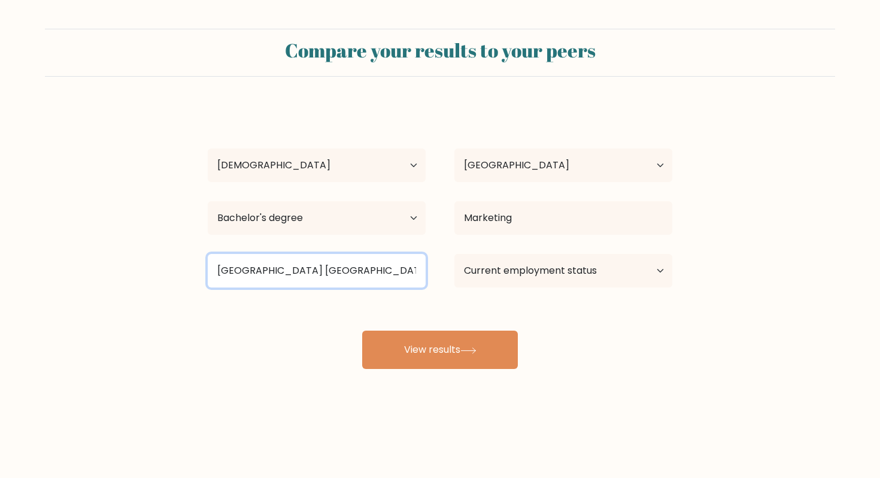
click at [310, 282] on input "Europa-Universität Viadrina Frankfurt (Oder)" at bounding box center [317, 271] width 218 height 34
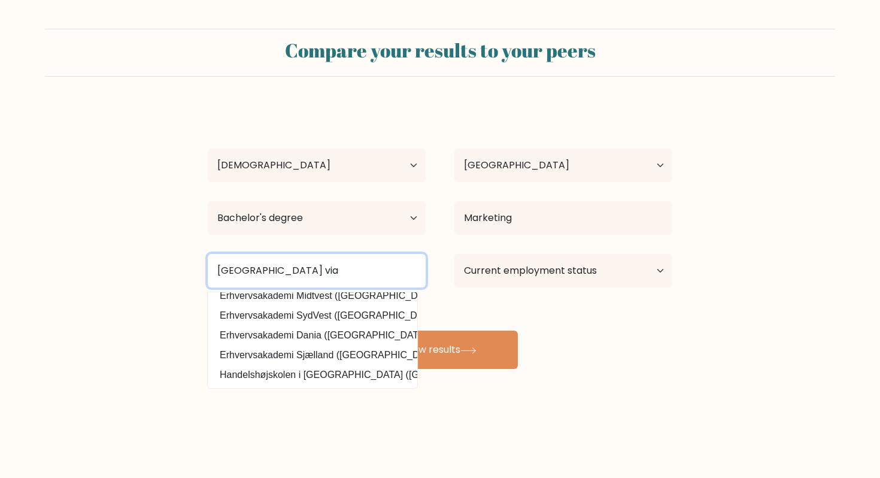
scroll to position [0, 0]
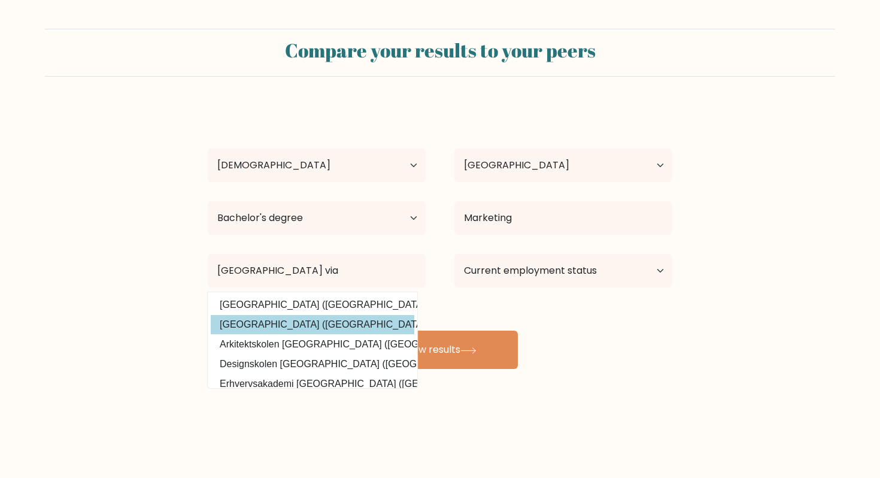
click at [317, 333] on option "Aarhus Universitet (Denmark)" at bounding box center [313, 324] width 204 height 19
type input "[GEOGRAPHIC_DATA]"
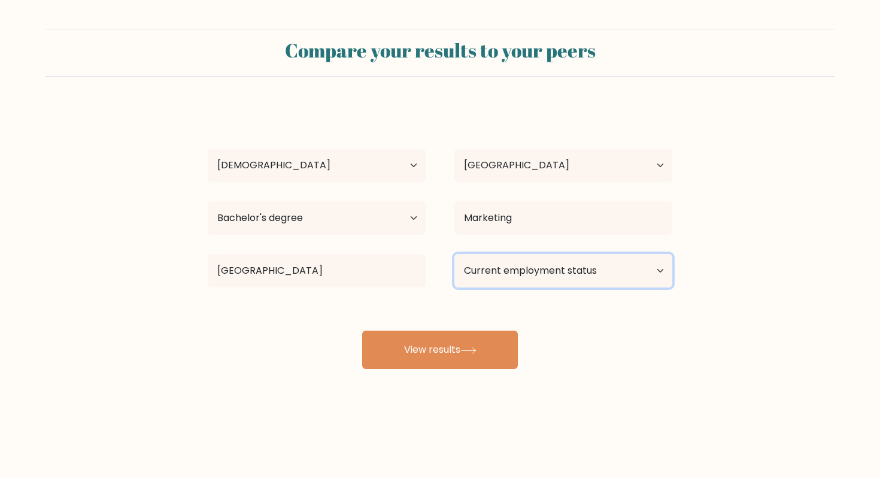
click at [521, 278] on select "Current employment status Employed Student Retired Other / prefer not to answer" at bounding box center [563, 271] width 218 height 34
select select "other"
click at [454, 254] on select "Current employment status Employed Student Retired Other / prefer not to answer" at bounding box center [563, 271] width 218 height 34
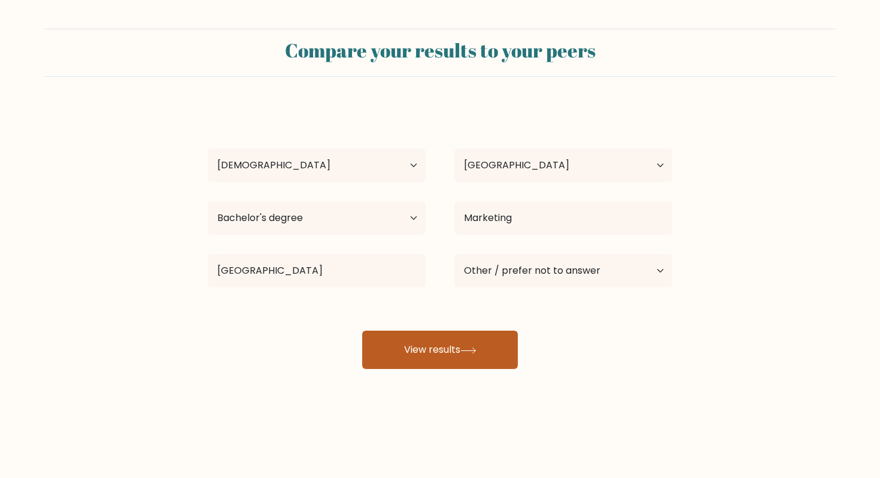
click at [482, 344] on button "View results" at bounding box center [440, 349] width 156 height 38
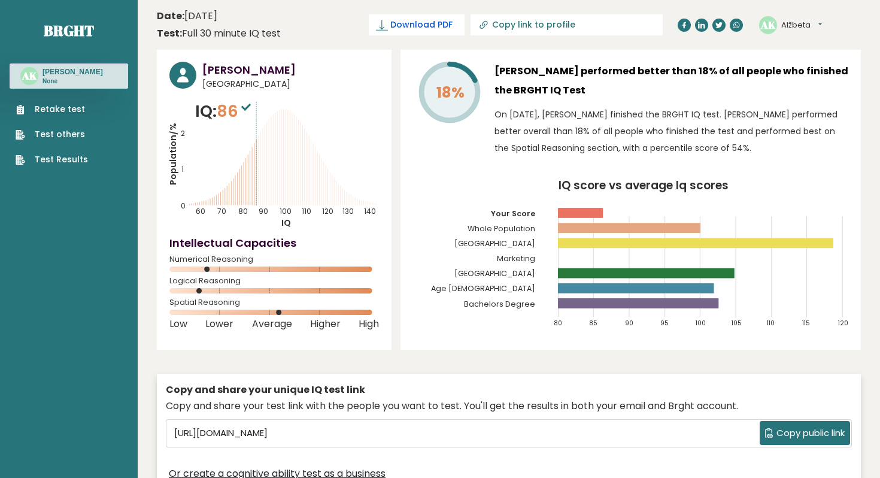
click at [465, 34] on link "Download PDF" at bounding box center [417, 24] width 96 height 21
